Goal: Information Seeking & Learning: Learn about a topic

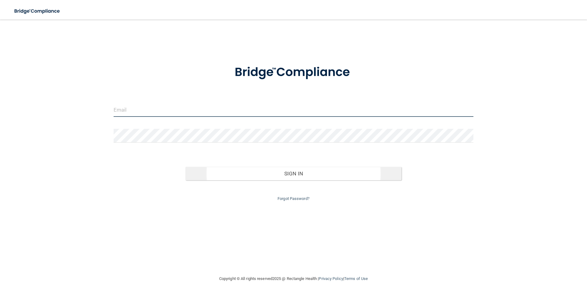
type input "[EMAIL_ADDRESS][DOMAIN_NAME]"
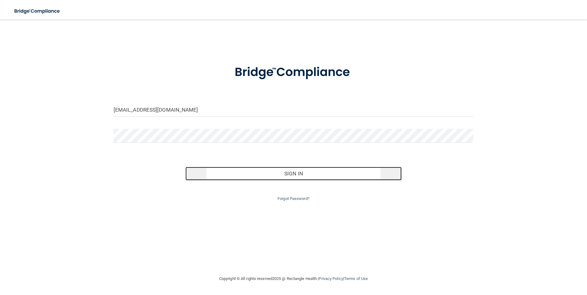
click at [303, 173] on button "Sign In" at bounding box center [293, 173] width 216 height 13
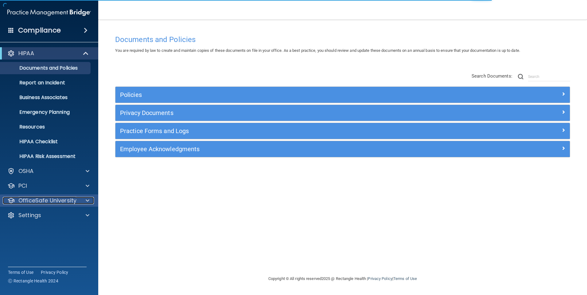
click at [52, 199] on p "OfficeSafe University" at bounding box center [47, 200] width 58 height 7
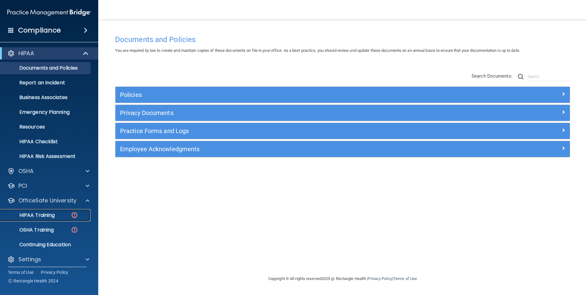
click at [46, 213] on p "HIPAA Training" at bounding box center [29, 215] width 51 height 6
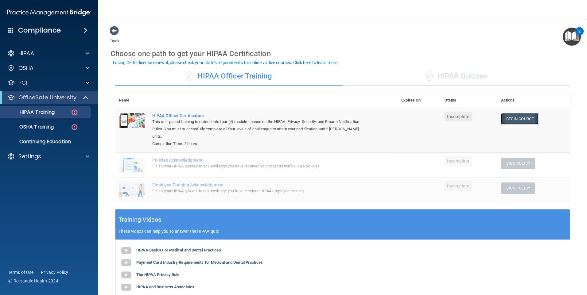
click at [511, 119] on link "Begin Course" at bounding box center [519, 118] width 37 height 11
click at [519, 58] on div "Choose one path to get your HIPAA Certification" at bounding box center [342, 54] width 464 height 18
click at [571, 40] on img "Open Resource Center, 2 new notifications" at bounding box center [571, 37] width 18 height 18
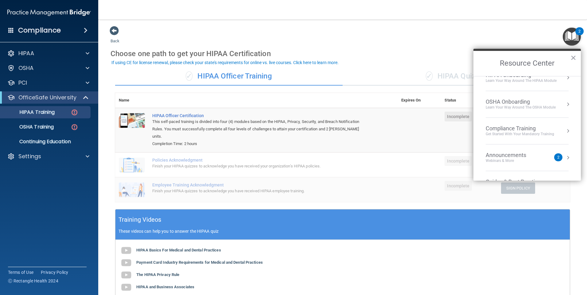
scroll to position [88, 0]
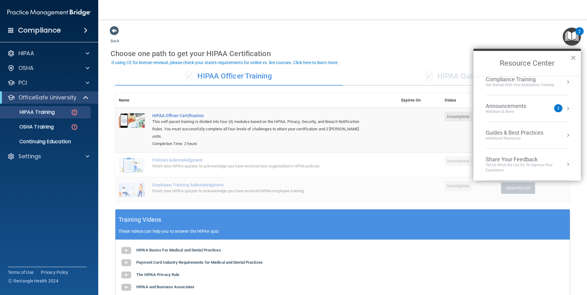
click at [503, 108] on div "Announcements" at bounding box center [511, 106] width 53 height 7
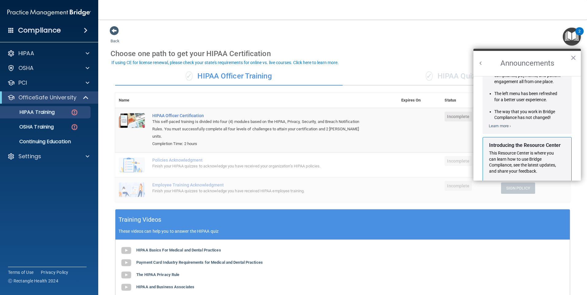
scroll to position [0, 0]
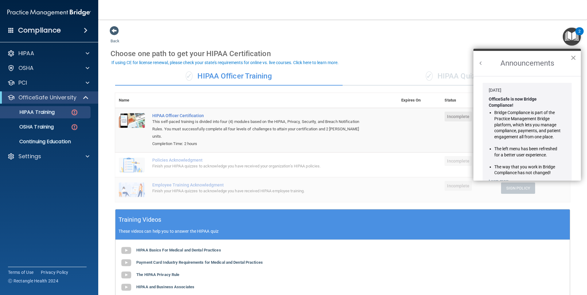
click at [572, 57] on button "×" at bounding box center [573, 58] width 6 height 10
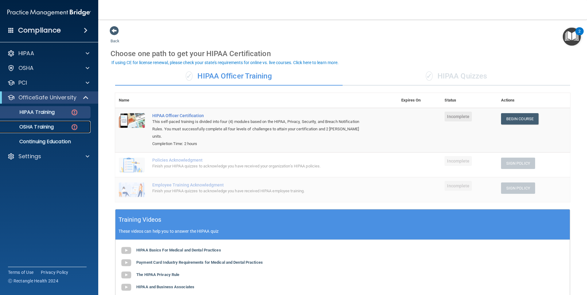
click at [32, 124] on p "OSHA Training" at bounding box center [29, 127] width 50 height 6
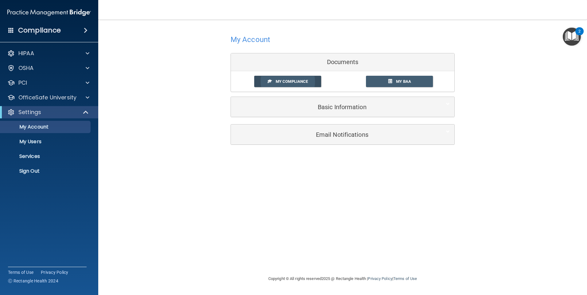
click at [287, 82] on span "My Compliance" at bounding box center [292, 81] width 32 height 5
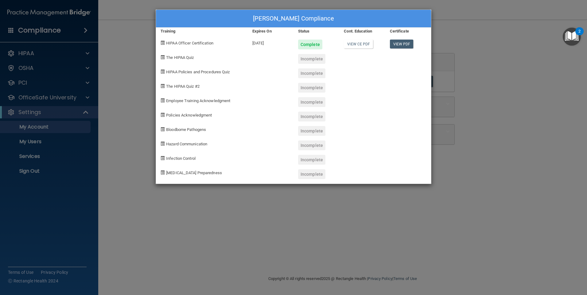
click at [526, 170] on div "Jennifer Buza's Compliance Training Expires On Status Cont. Education Certifica…" at bounding box center [293, 147] width 587 height 295
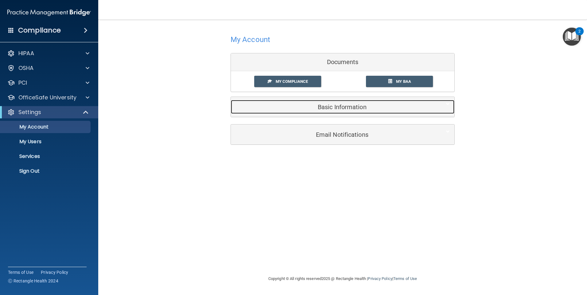
click at [335, 107] on h5 "Basic Information" at bounding box center [332, 107] width 195 height 7
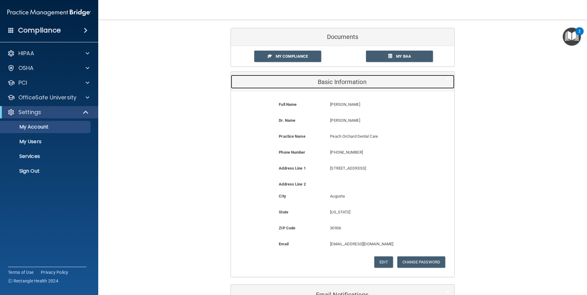
scroll to position [67, 0]
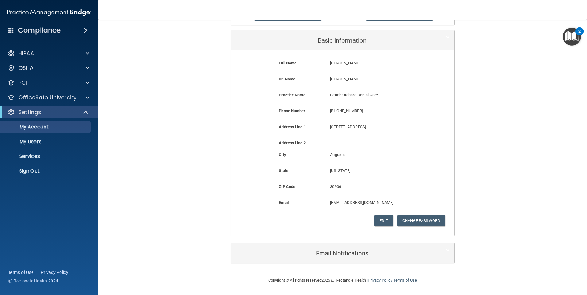
click at [515, 132] on div "My Account Documents My Compliance My Compliance My BAA Basic Information Full …" at bounding box center [342, 114] width 464 height 311
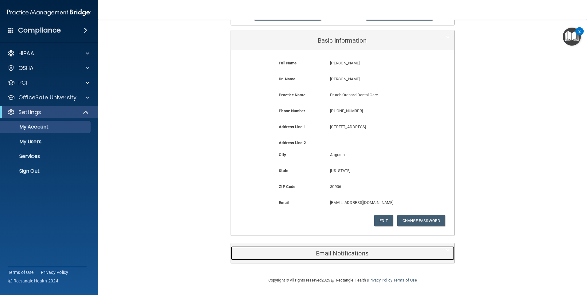
click at [339, 253] on h5 "Email Notifications" at bounding box center [332, 253] width 195 height 7
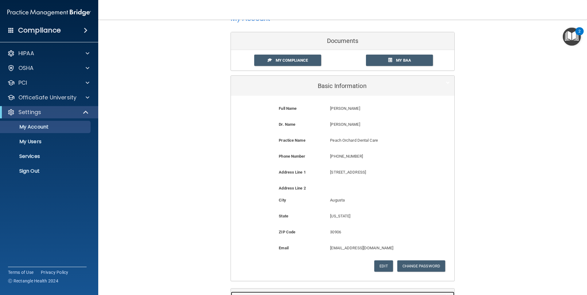
scroll to position [0, 0]
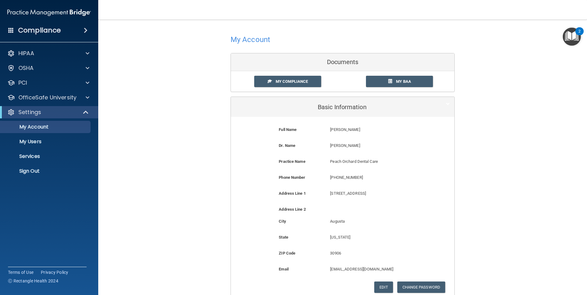
click at [475, 182] on div "My Account Documents My Compliance My Compliance My BAA Basic Information Full …" at bounding box center [342, 263] width 464 height 475
click at [243, 39] on h4 "My Account" at bounding box center [250, 40] width 40 height 8
click at [574, 36] on img "Open Resource Center, 2 new notifications" at bounding box center [571, 37] width 18 height 18
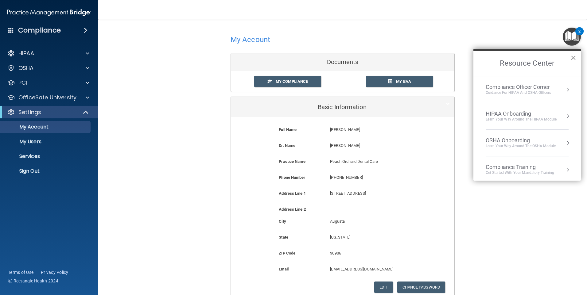
click at [573, 58] on button "×" at bounding box center [573, 58] width 6 height 10
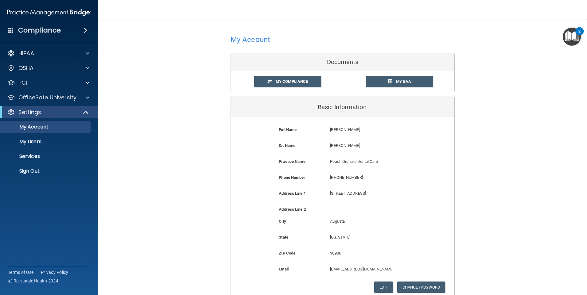
click at [569, 37] on img "Open Resource Center, 2 new notifications" at bounding box center [571, 37] width 18 height 18
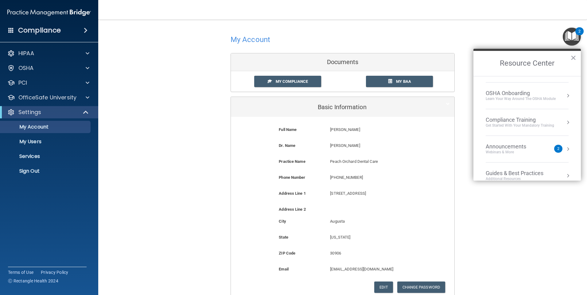
scroll to position [88, 0]
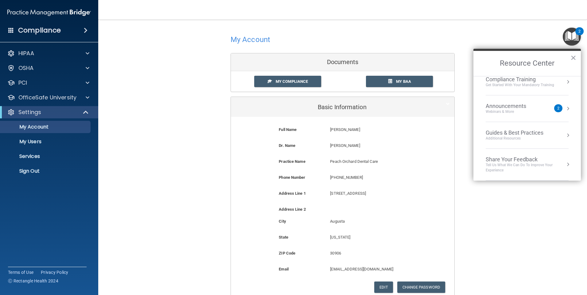
click at [494, 108] on div "Announcements" at bounding box center [511, 106] width 53 height 7
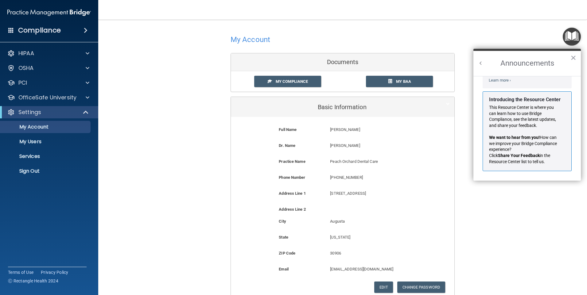
scroll to position [0, 0]
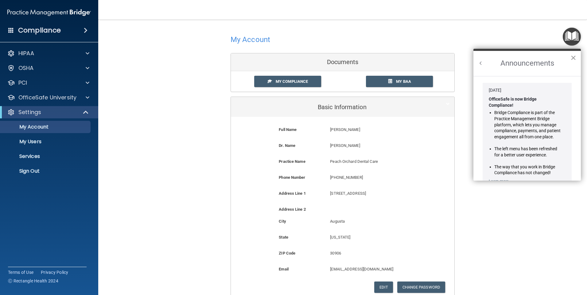
click at [571, 57] on button "×" at bounding box center [573, 58] width 6 height 10
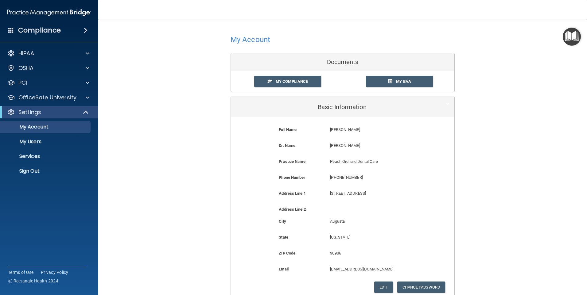
click at [514, 40] on div "My Account Documents My Compliance My Compliance My BAA Basic Information Full …" at bounding box center [342, 263] width 464 height 475
click at [525, 69] on div "My Account Documents My Compliance My Compliance My BAA Basic Information Full …" at bounding box center [342, 263] width 464 height 475
click at [410, 84] on link "My BAA" at bounding box center [399, 81] width 67 height 11
click at [47, 90] on div "HIPAA Documents and Policies Report an Incident Business Associates Emergency P…" at bounding box center [49, 113] width 98 height 137
click at [50, 95] on p "OfficeSafe University" at bounding box center [47, 97] width 58 height 7
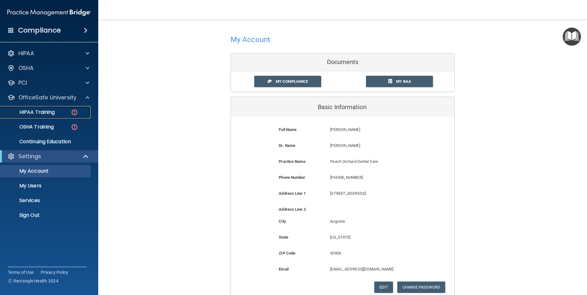
click at [47, 112] on p "HIPAA Training" at bounding box center [29, 112] width 51 height 6
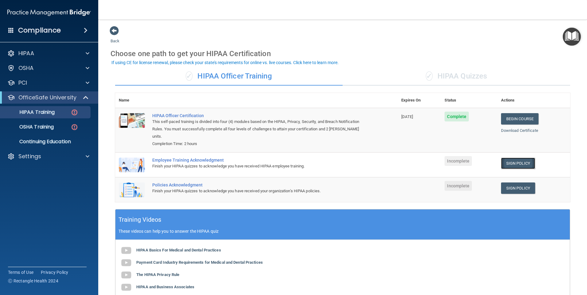
click at [518, 163] on link "Sign Policy" at bounding box center [518, 163] width 34 height 11
click at [514, 189] on link "Sign Policy" at bounding box center [518, 188] width 34 height 11
click at [39, 94] on p "OfficeSafe University" at bounding box center [47, 97] width 58 height 7
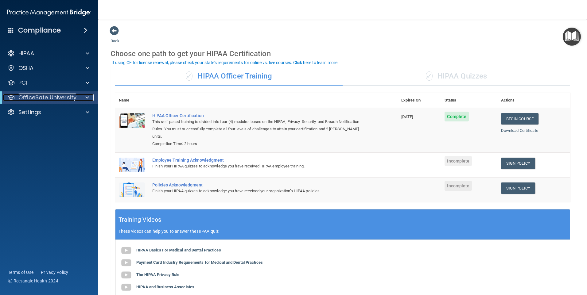
click at [39, 94] on p "OfficeSafe University" at bounding box center [47, 97] width 58 height 7
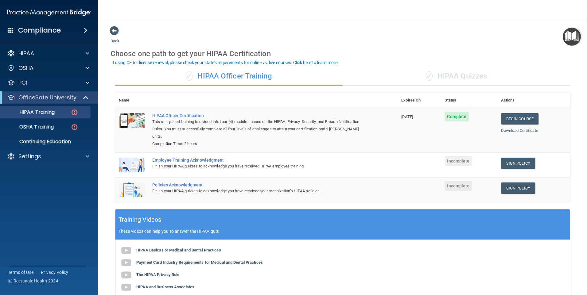
click at [49, 118] on ul "HIPAA Training OSHA Training Continuing Education" at bounding box center [49, 126] width 111 height 44
click at [42, 125] on p "OSHA Training" at bounding box center [29, 127] width 50 height 6
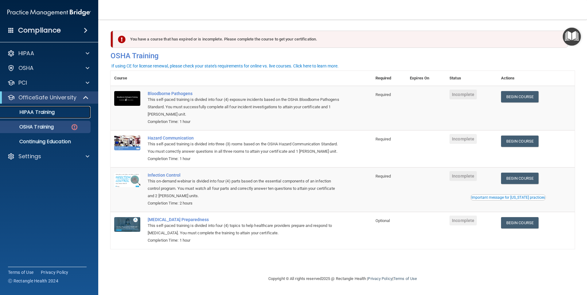
click at [43, 112] on p "HIPAA Training" at bounding box center [29, 112] width 51 height 6
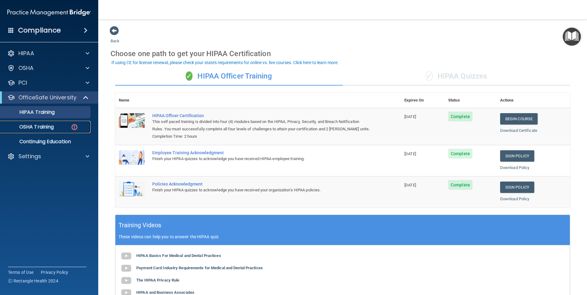
click at [43, 129] on p "OSHA Training" at bounding box center [29, 127] width 50 height 6
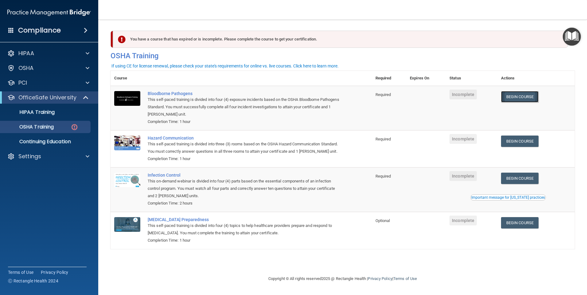
click at [528, 96] on link "Begin Course" at bounding box center [519, 96] width 37 height 11
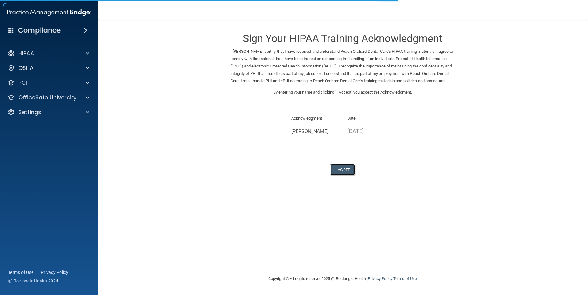
click at [348, 175] on button "I Agree" at bounding box center [342, 169] width 25 height 11
click at [340, 175] on button "I Agree" at bounding box center [342, 169] width 25 height 11
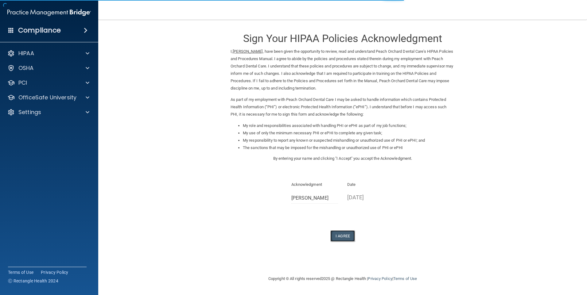
click at [341, 236] on button "I Agree" at bounding box center [342, 235] width 25 height 11
